Goal: Navigation & Orientation: Find specific page/section

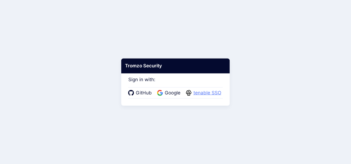
click at [205, 94] on span "tenable SSO" at bounding box center [207, 93] width 31 height 7
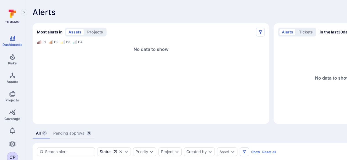
click at [205, 94] on rect "Alerts Bar" at bounding box center [151, 86] width 228 height 69
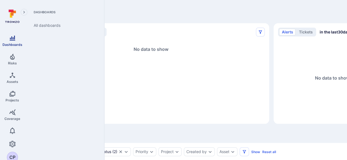
click at [15, 40] on icon "Dashboards" at bounding box center [13, 38] width 6 height 5
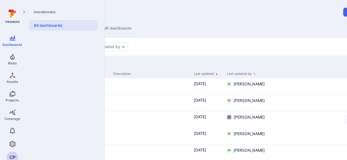
click at [13, 14] on icon at bounding box center [13, 13] width 5 height 5
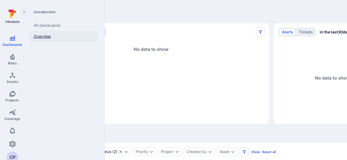
click at [41, 36] on link "Overview" at bounding box center [63, 36] width 68 height 11
